Goal: Task Accomplishment & Management: Manage account settings

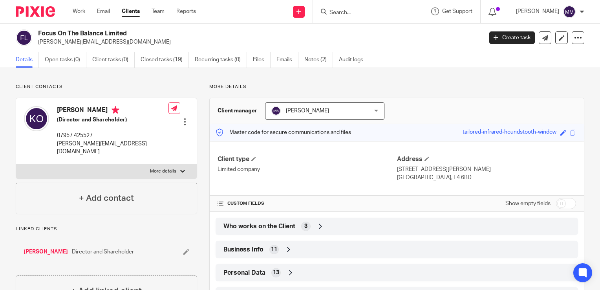
scroll to position [198, 0]
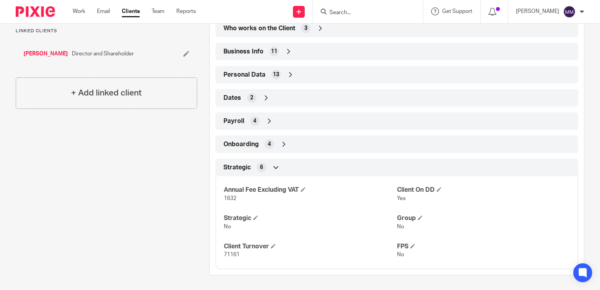
click at [348, 8] on form at bounding box center [371, 12] width 84 height 10
click at [337, 13] on input "Search" at bounding box center [364, 12] width 71 height 7
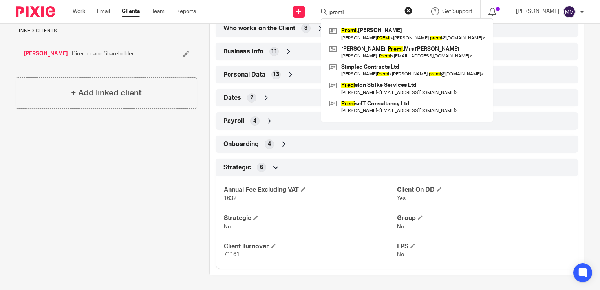
type input "premi"
click at [48, 18] on div at bounding box center [32, 11] width 65 height 23
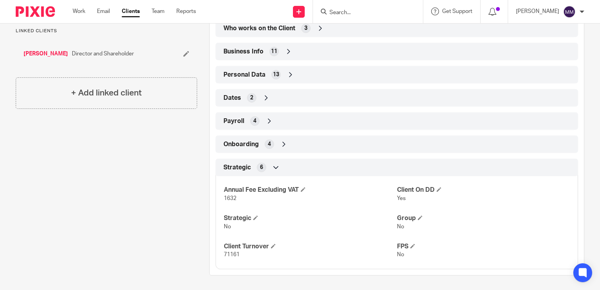
click at [44, 4] on div at bounding box center [32, 11] width 65 height 23
click at [38, 17] on div at bounding box center [32, 11] width 65 height 23
click at [38, 16] on img at bounding box center [35, 11] width 39 height 11
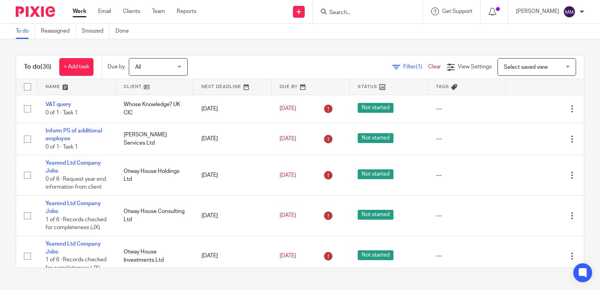
click at [130, 89] on link at bounding box center [155, 87] width 78 height 16
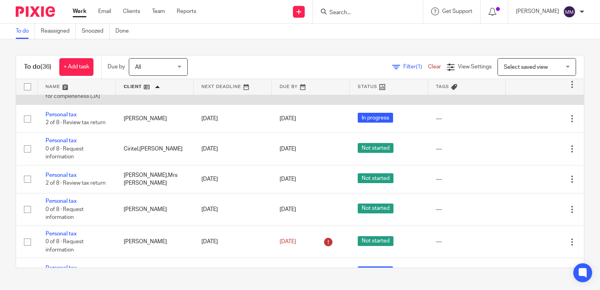
scroll to position [69, 0]
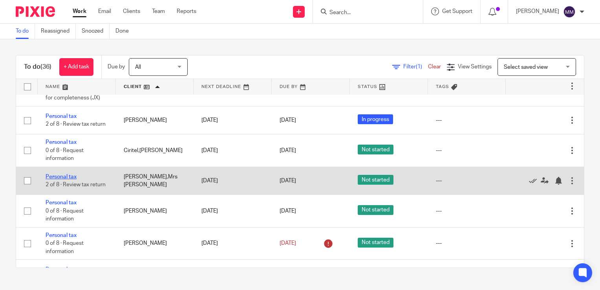
click at [67, 179] on link "Personal tax" at bounding box center [61, 176] width 31 height 5
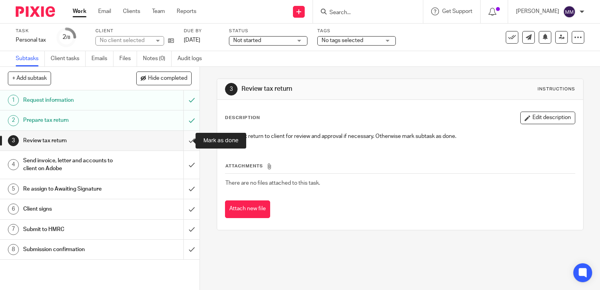
click at [184, 141] on input "submit" at bounding box center [99, 141] width 199 height 20
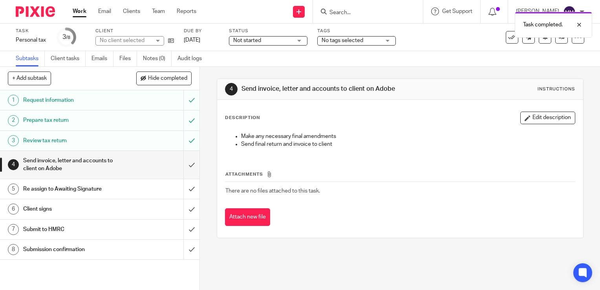
click at [279, 42] on span "Not started" at bounding box center [262, 41] width 59 height 8
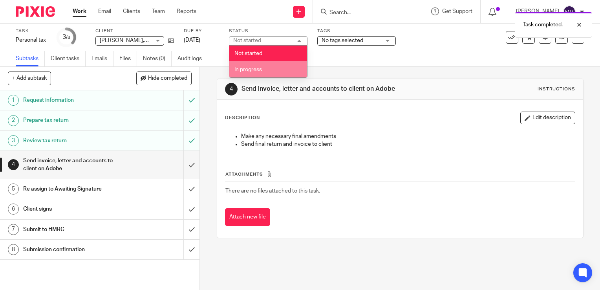
click at [273, 64] on li "In progress" at bounding box center [268, 69] width 78 height 16
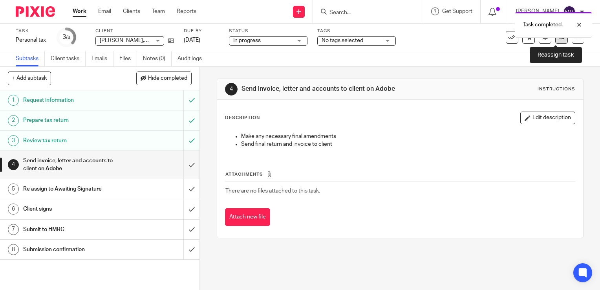
click at [559, 38] on icon at bounding box center [562, 37] width 6 height 6
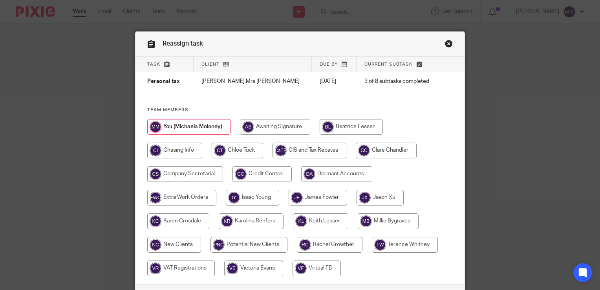
click at [372, 192] on input "radio" at bounding box center [380, 198] width 47 height 16
radio input "true"
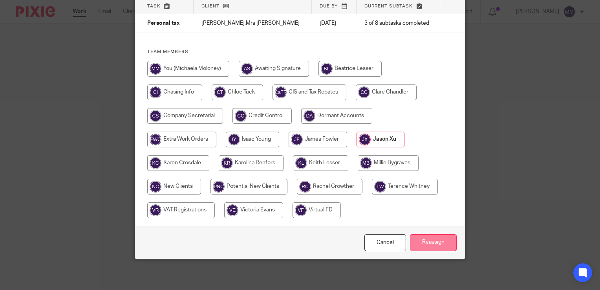
click at [426, 237] on input "Reassign" at bounding box center [433, 242] width 47 height 17
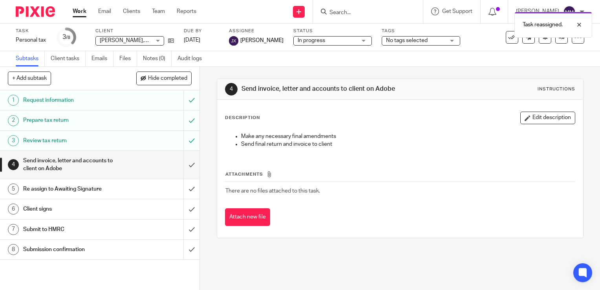
click at [29, 11] on img at bounding box center [35, 11] width 39 height 11
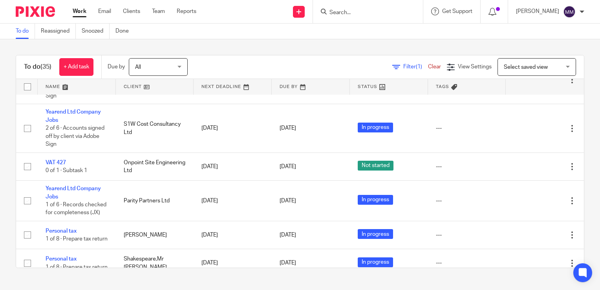
scroll to position [495, 0]
click at [46, 16] on img at bounding box center [35, 11] width 39 height 11
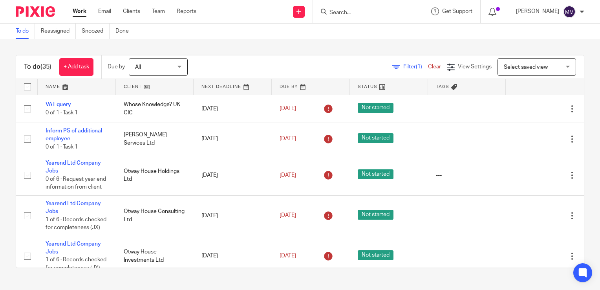
click at [153, 84] on link at bounding box center [155, 87] width 78 height 16
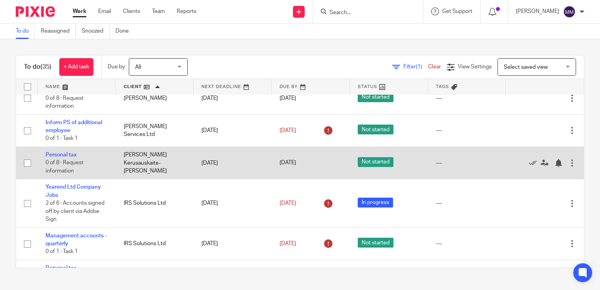
scroll to position [249, 0]
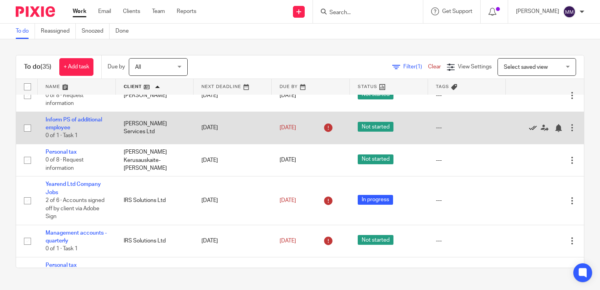
click at [529, 132] on icon at bounding box center [533, 128] width 8 height 8
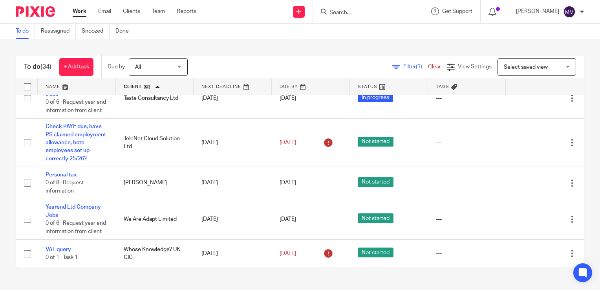
scroll to position [1169, 0]
click at [48, 15] on img at bounding box center [35, 11] width 39 height 11
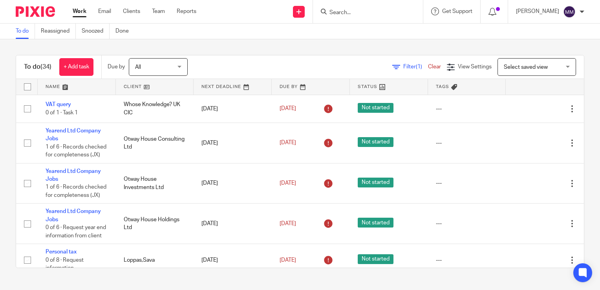
click at [42, 11] on img at bounding box center [35, 11] width 39 height 11
